Goal: Task Accomplishment & Management: Manage account settings

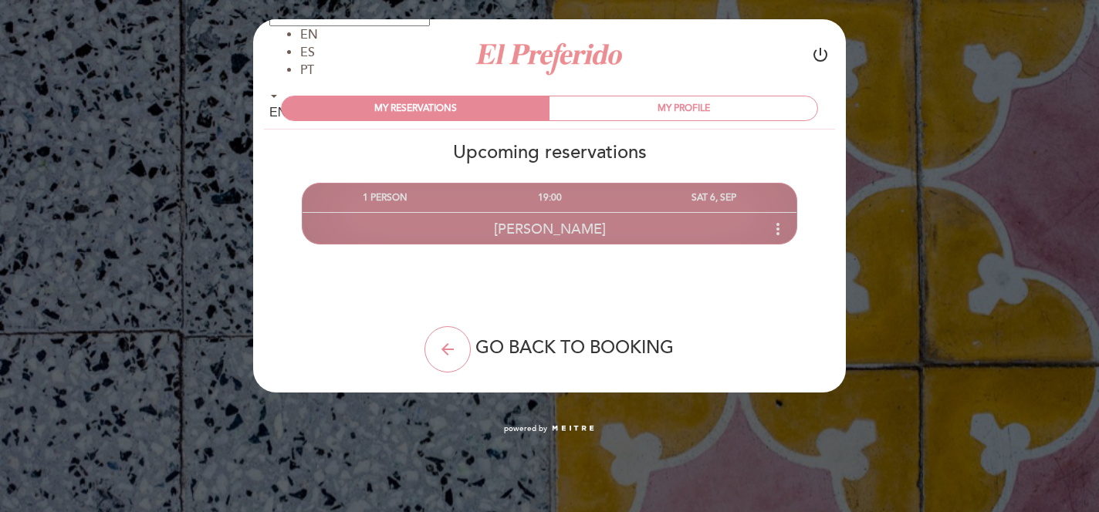
click at [773, 227] on icon "more_vert" at bounding box center [777, 229] width 19 height 19
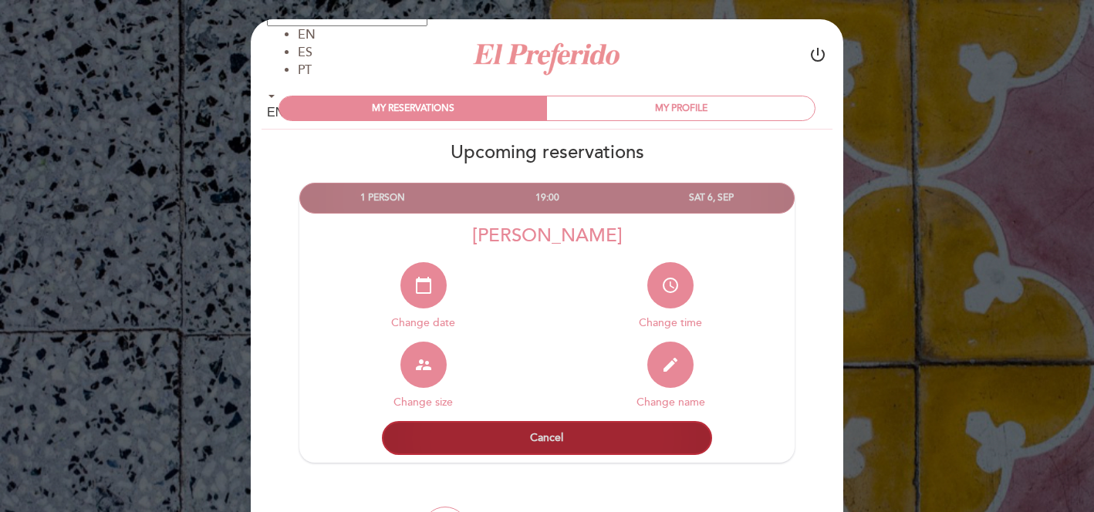
click at [516, 435] on button "Cancel" at bounding box center [547, 438] width 330 height 34
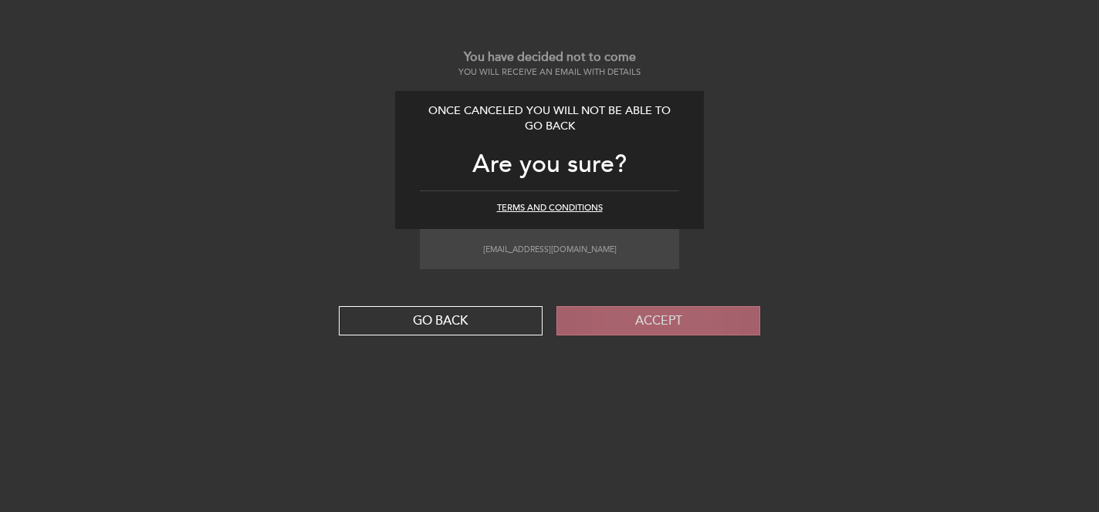
click at [631, 328] on button "Accept" at bounding box center [658, 320] width 204 height 29
